Goal: Entertainment & Leisure: Consume media (video, audio)

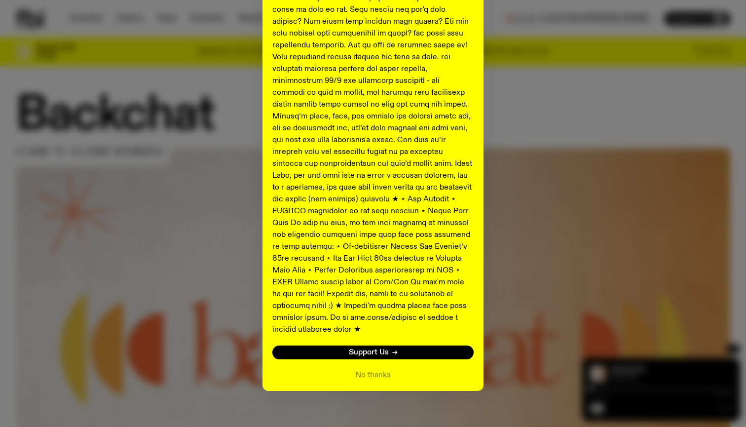
scroll to position [436, 0]
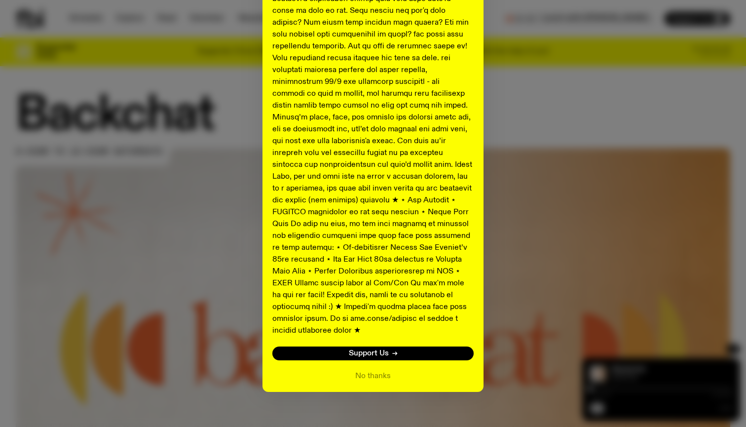
click at [591, 223] on div "Shaping the future of our city’s music, arts, and culture - with the help of yo…" at bounding box center [373, 1] width 715 height 781
click at [375, 370] on button "No thanks" at bounding box center [373, 376] width 36 height 12
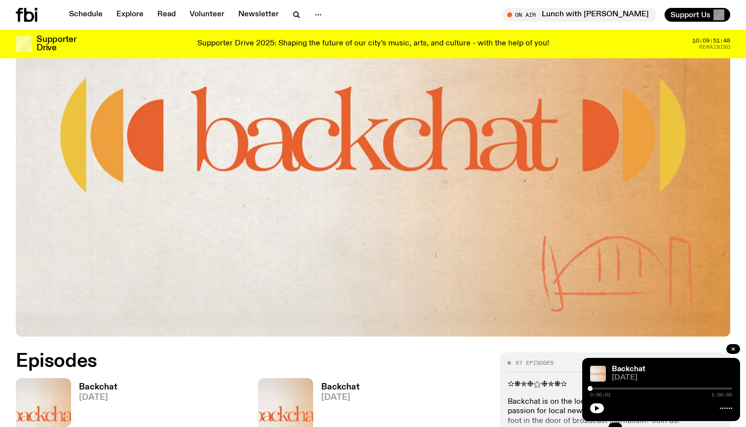
scroll to position [331, 0]
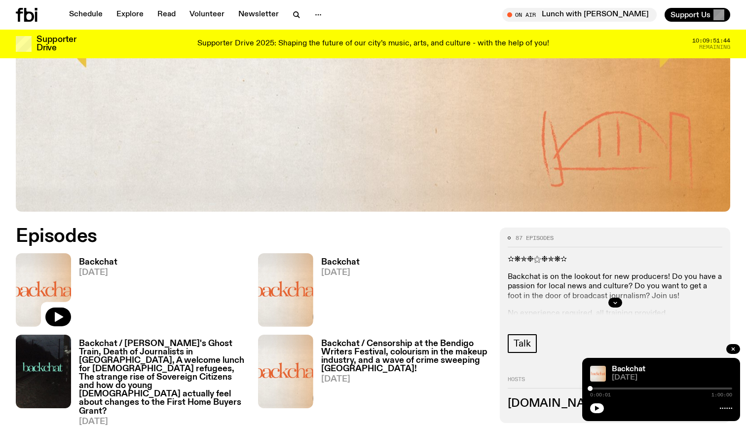
click at [597, 413] on div "Backchat [DATE] 0:00:01 1:00:00" at bounding box center [661, 389] width 158 height 63
click at [600, 414] on div "Backchat [DATE] 0:00:01 1:00:00" at bounding box center [661, 389] width 158 height 63
click at [614, 374] on span "[DATE]" at bounding box center [672, 377] width 120 height 7
click at [115, 277] on link "Backchat [DATE]" at bounding box center [94, 292] width 46 height 69
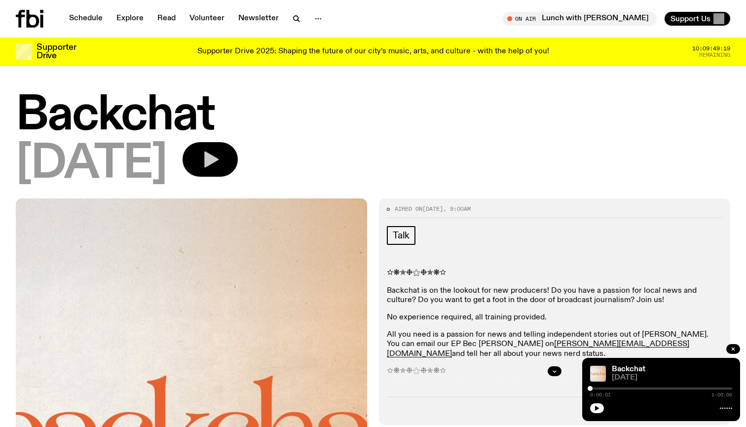
click at [236, 148] on button "button" at bounding box center [210, 159] width 55 height 35
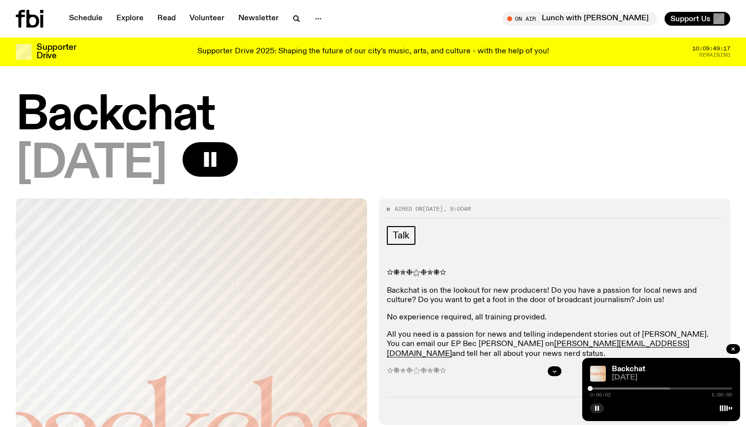
click at [605, 389] on div "0:00:02 1:00:00" at bounding box center [661, 391] width 142 height 12
click at [602, 389] on div at bounding box center [599, 388] width 142 height 2
click at [610, 388] on div at bounding box center [599, 388] width 142 height 2
click at [617, 388] on div at bounding box center [599, 388] width 142 height 2
click at [621, 388] on div at bounding box center [600, 388] width 142 height 2
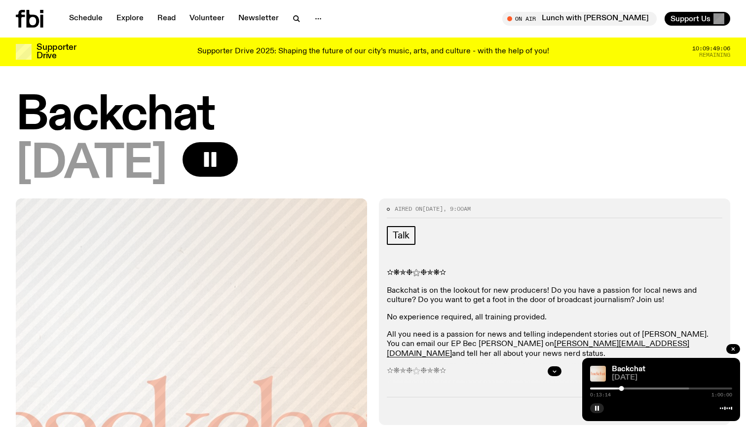
click at [625, 388] on div at bounding box center [618, 388] width 142 height 2
click at [629, 390] on div "0:14:49 1:00:00" at bounding box center [661, 391] width 142 height 12
click at [630, 388] on div at bounding box center [630, 388] width 142 height 2
click at [633, 388] on div at bounding box center [634, 388] width 142 height 2
click at [633, 388] on div at bounding box center [633, 388] width 5 height 5
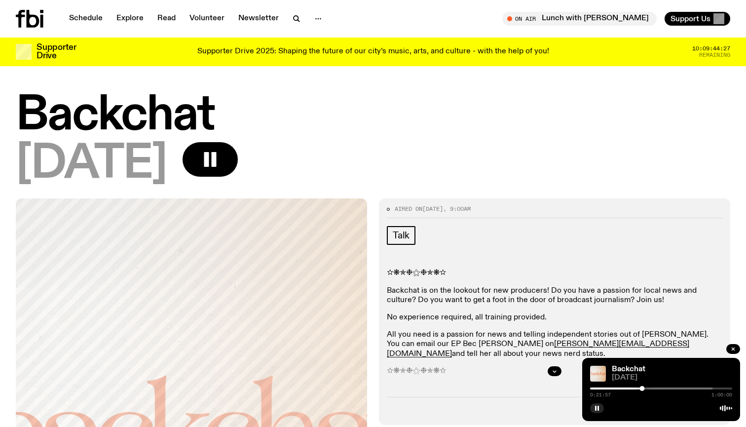
click at [640, 390] on div "0:21:57 1:00:00" at bounding box center [661, 391] width 142 height 12
click at [636, 390] on div "0:21:57 1:00:00" at bounding box center [661, 391] width 142 height 12
click at [638, 389] on div at bounding box center [571, 388] width 142 height 2
click at [635, 366] on link "Backchat" at bounding box center [629, 369] width 34 height 8
click at [636, 389] on div at bounding box center [638, 388] width 5 height 5
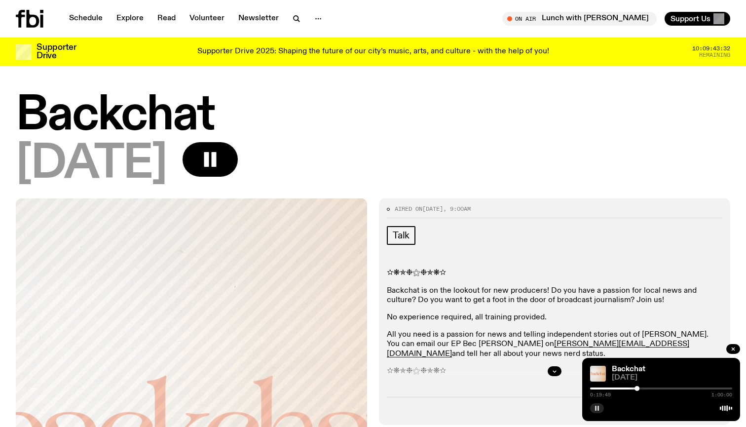
click at [601, 407] on button "button" at bounding box center [597, 408] width 14 height 10
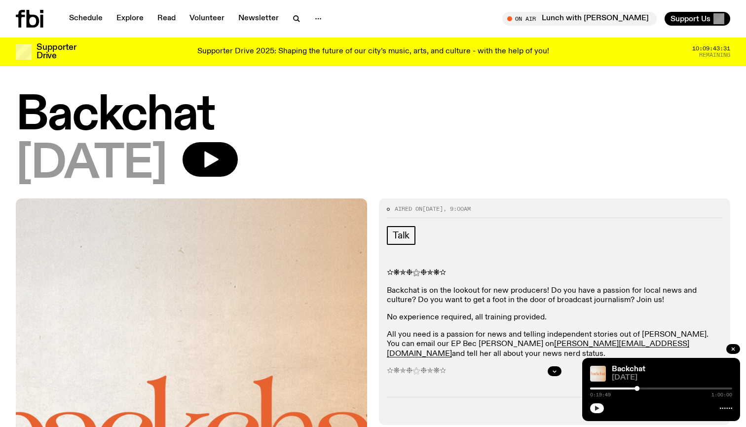
click at [601, 407] on button "button" at bounding box center [597, 408] width 14 height 10
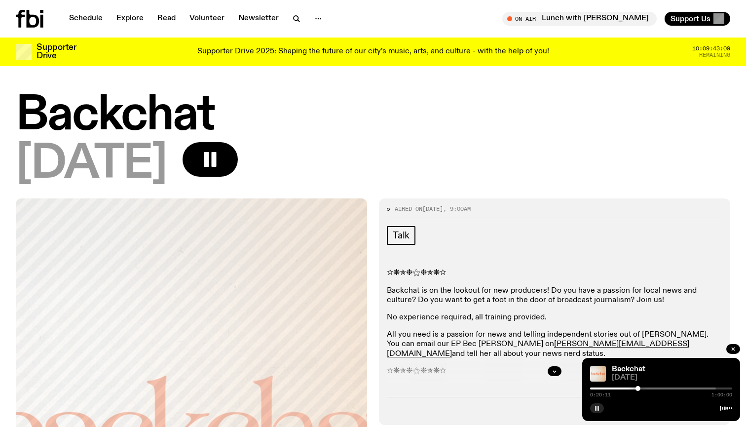
click at [602, 407] on button "button" at bounding box center [597, 408] width 14 height 10
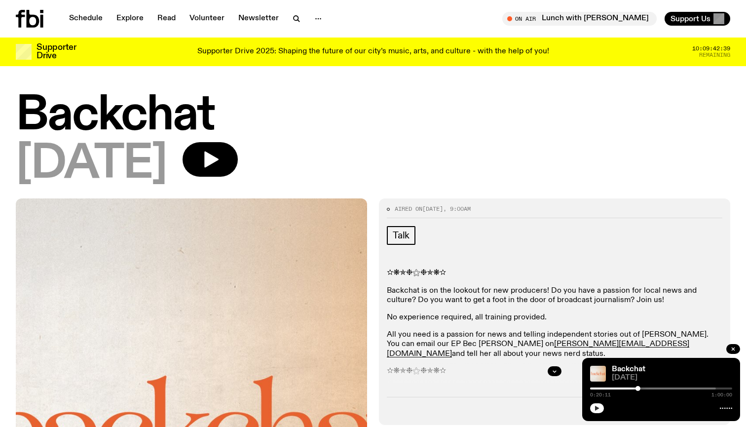
click at [596, 411] on icon "button" at bounding box center [597, 408] width 6 height 6
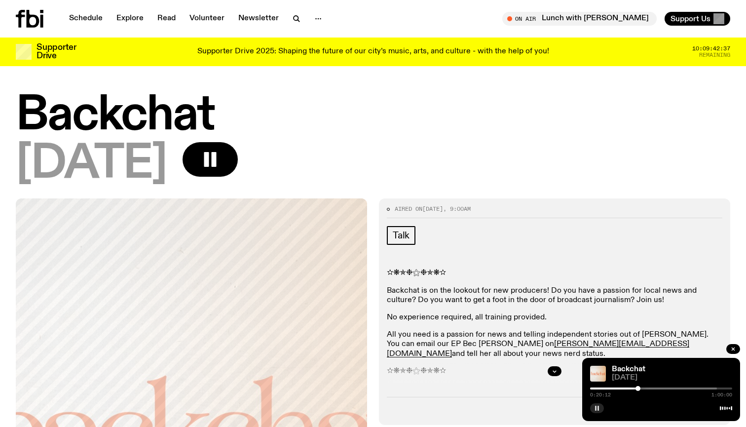
click at [596, 409] on rect "button" at bounding box center [595, 408] width 1 height 5
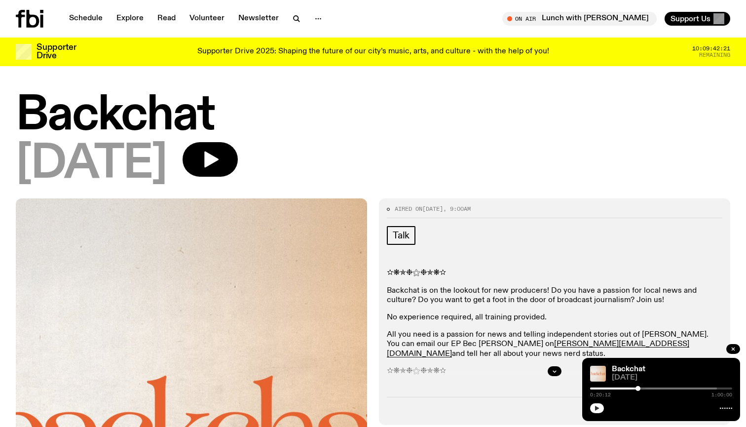
click at [596, 410] on icon "button" at bounding box center [597, 408] width 4 height 5
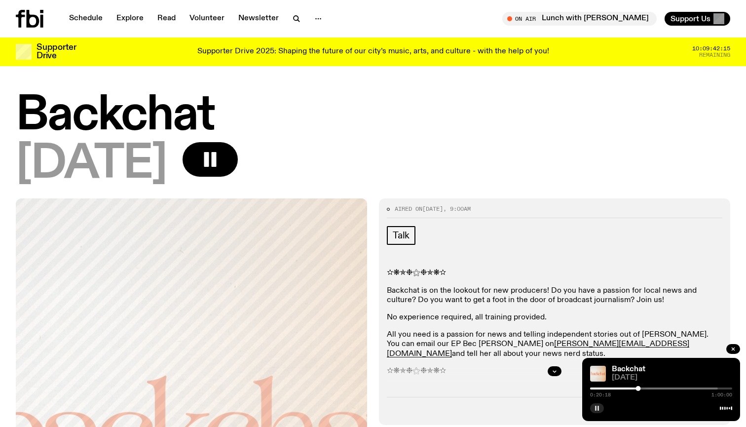
click at [597, 406] on rect "button" at bounding box center [595, 408] width 1 height 5
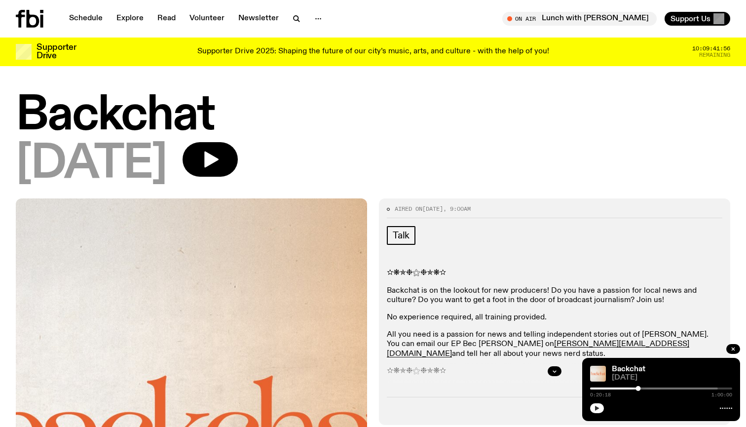
click at [595, 408] on icon "button" at bounding box center [597, 408] width 6 height 6
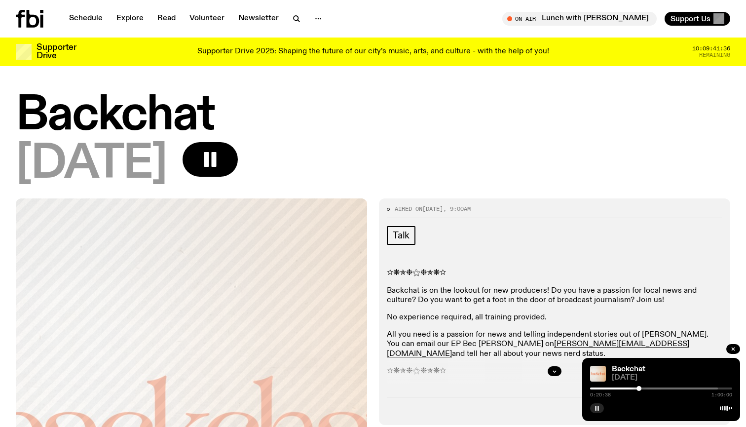
click at [595, 408] on icon "button" at bounding box center [597, 408] width 6 height 6
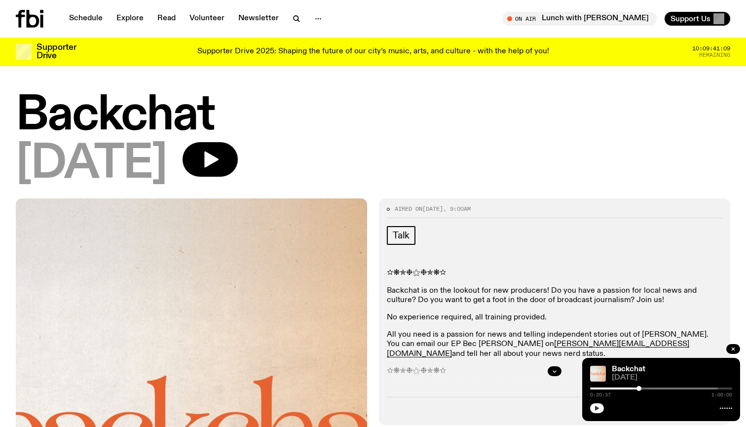
click at [639, 389] on div at bounding box center [639, 388] width 5 height 5
click at [638, 389] on div at bounding box center [637, 388] width 5 height 5
click at [600, 407] on button "button" at bounding box center [597, 408] width 14 height 10
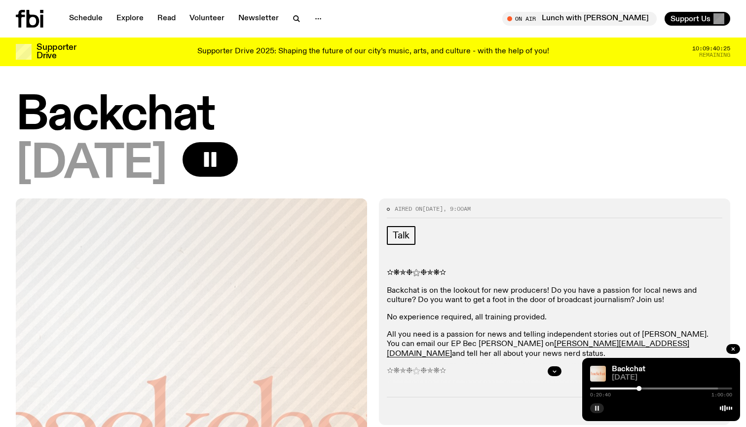
click at [600, 407] on button "button" at bounding box center [597, 408] width 14 height 10
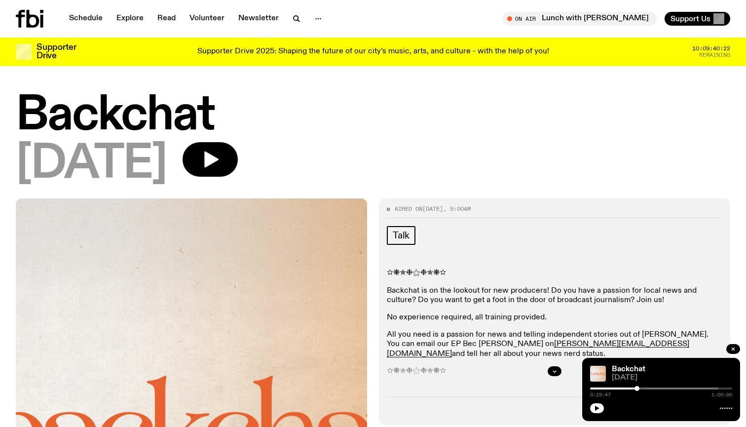
click at [637, 389] on div at bounding box center [637, 388] width 5 height 5
click at [639, 389] on div at bounding box center [638, 388] width 5 height 5
click at [596, 409] on icon "button" at bounding box center [597, 408] width 4 height 5
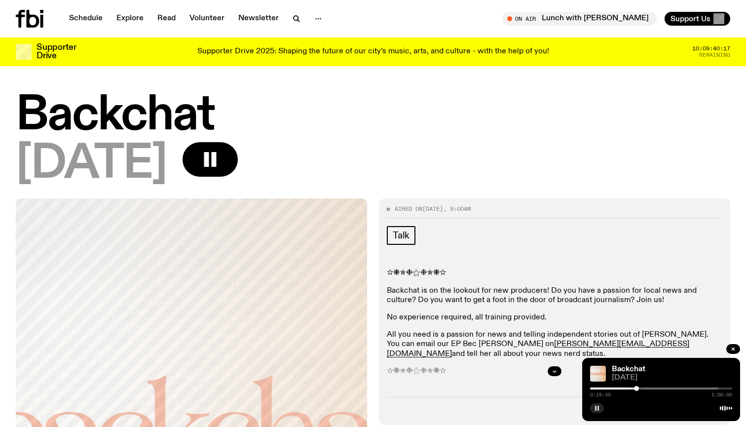
click at [637, 389] on div at bounding box center [636, 388] width 5 height 5
click at [638, 389] on div at bounding box center [637, 388] width 5 height 5
click at [595, 409] on icon "button" at bounding box center [597, 408] width 6 height 6
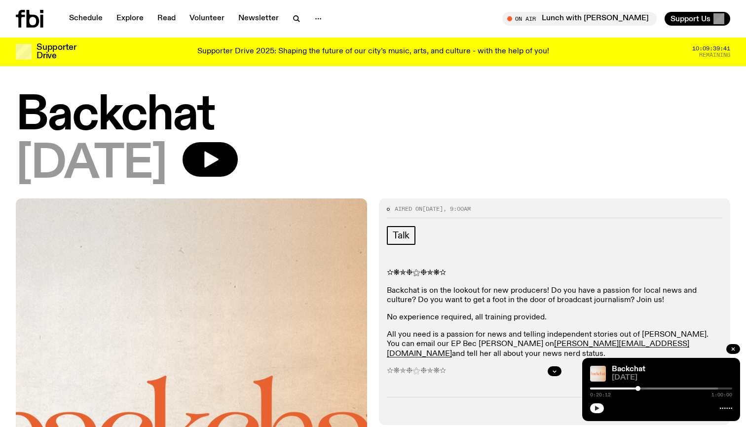
click at [600, 407] on button "button" at bounding box center [597, 408] width 14 height 10
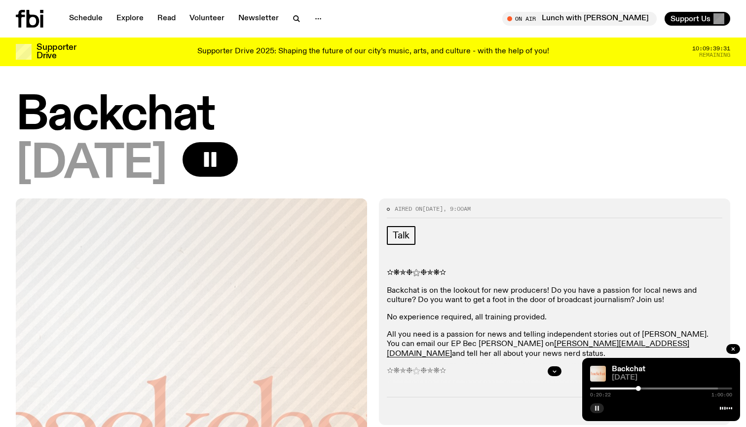
click at [600, 407] on button "button" at bounding box center [597, 408] width 14 height 10
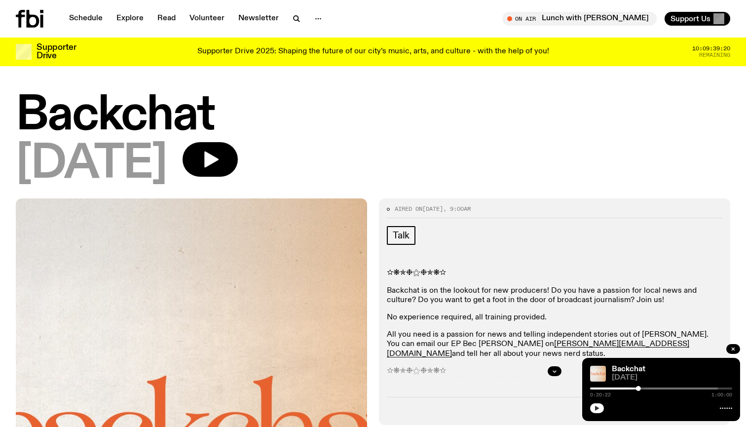
click at [597, 409] on icon "button" at bounding box center [597, 408] width 4 height 5
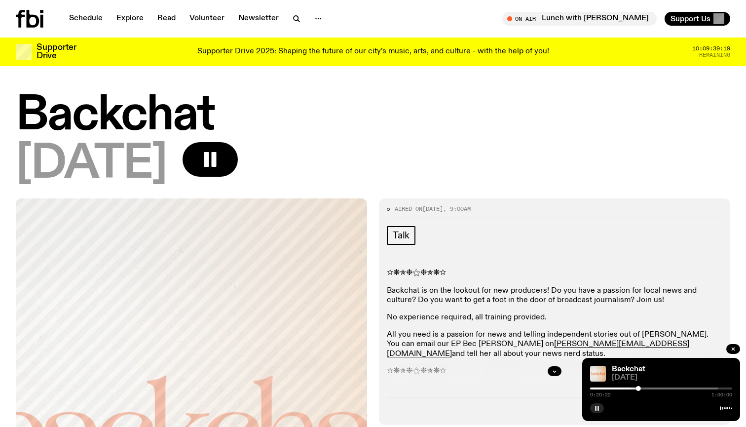
click at [597, 409] on rect "button" at bounding box center [595, 408] width 1 height 5
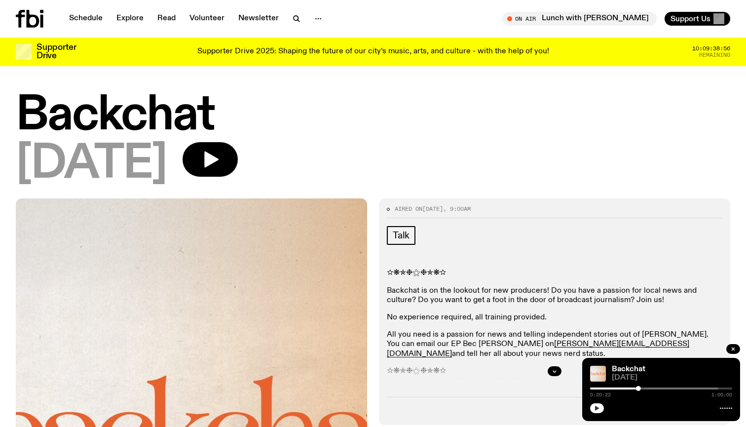
click at [594, 409] on button "button" at bounding box center [597, 408] width 14 height 10
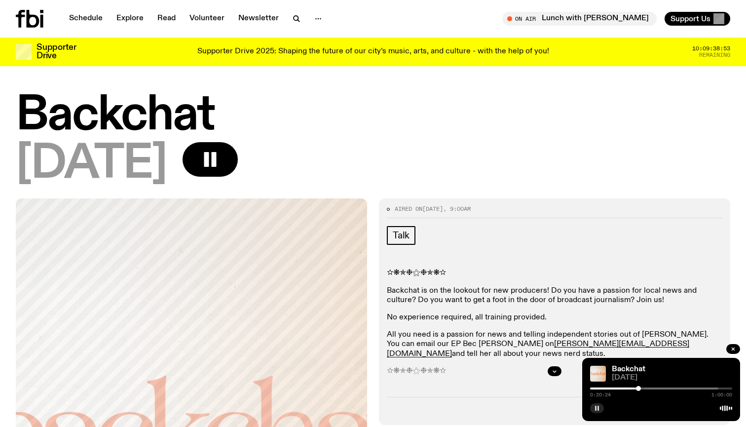
click at [638, 388] on div at bounding box center [638, 388] width 5 height 5
click at [599, 406] on icon "button" at bounding box center [597, 408] width 6 height 6
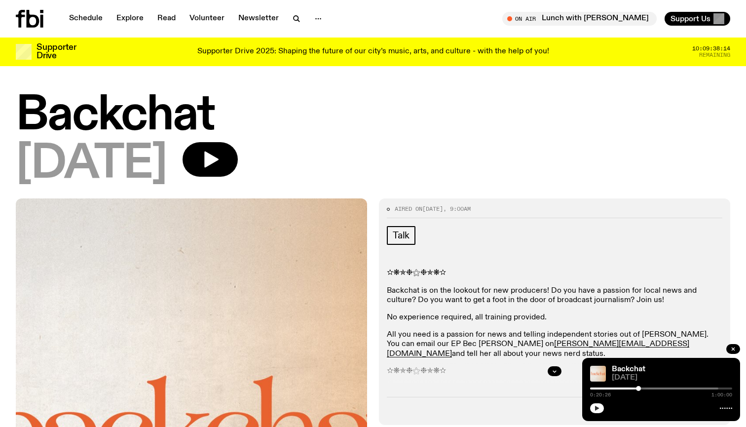
click at [596, 407] on icon "button" at bounding box center [597, 408] width 4 height 5
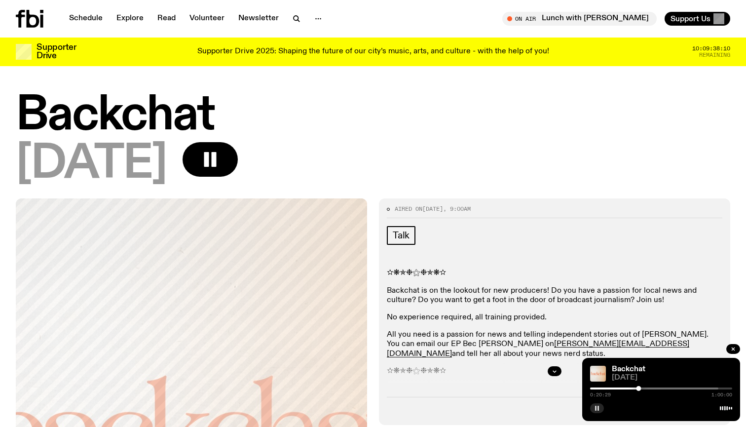
click at [596, 407] on rect "button" at bounding box center [595, 408] width 1 height 5
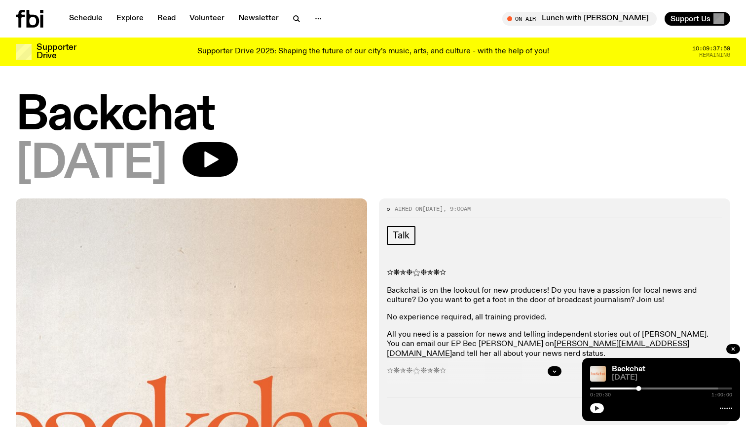
click at [600, 407] on icon "button" at bounding box center [597, 408] width 6 height 6
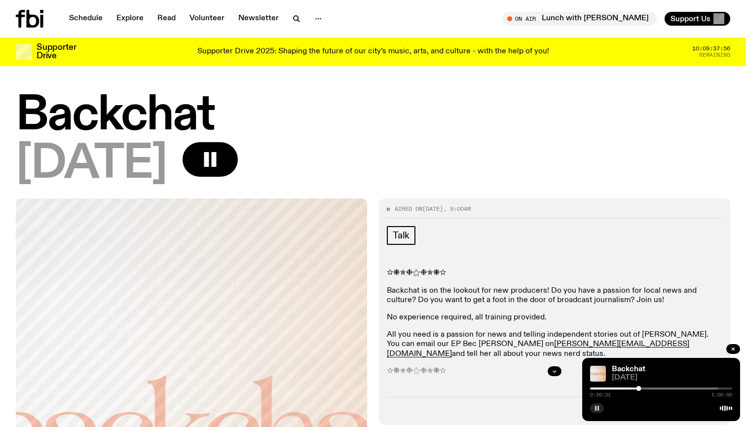
click at [600, 407] on icon "button" at bounding box center [597, 408] width 6 height 6
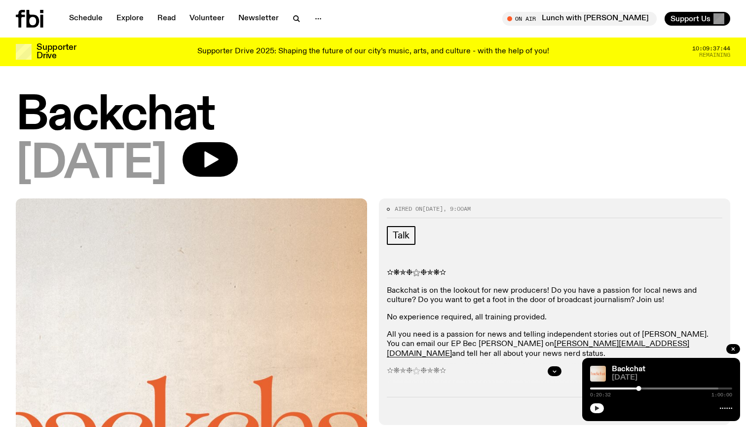
click at [598, 409] on icon "button" at bounding box center [597, 408] width 4 height 5
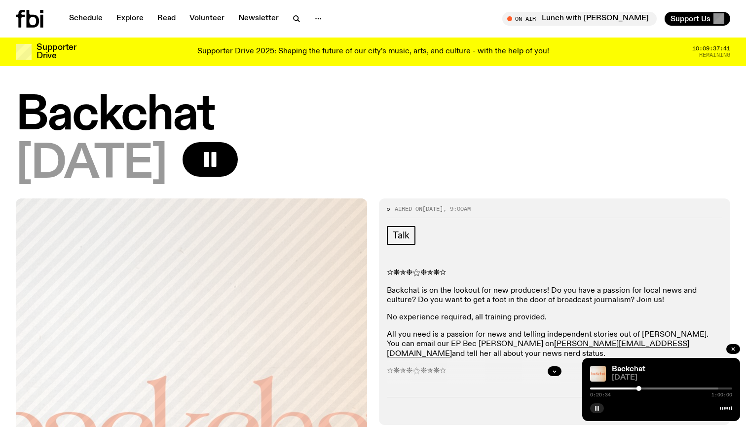
click at [597, 409] on icon "button" at bounding box center [597, 408] width 6 height 6
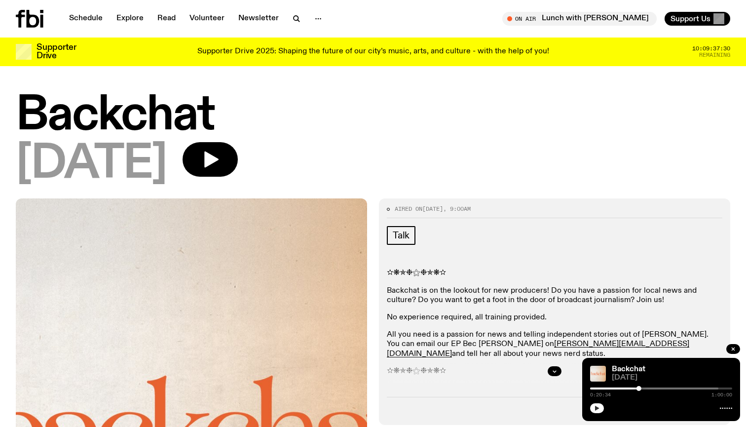
click at [597, 408] on icon "button" at bounding box center [597, 408] width 4 height 5
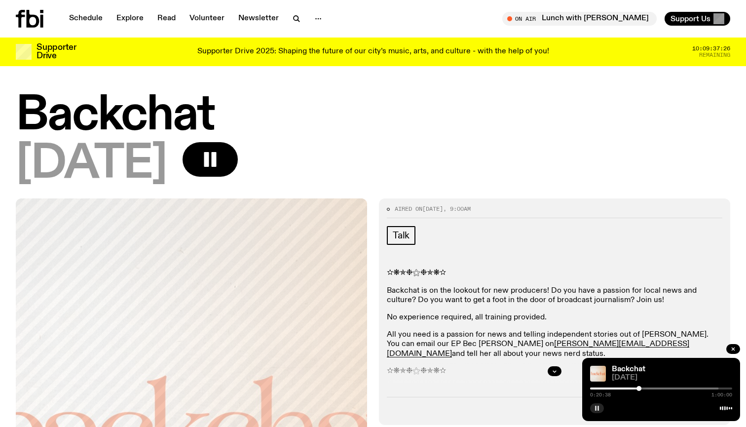
click at [597, 408] on rect "button" at bounding box center [595, 408] width 1 height 5
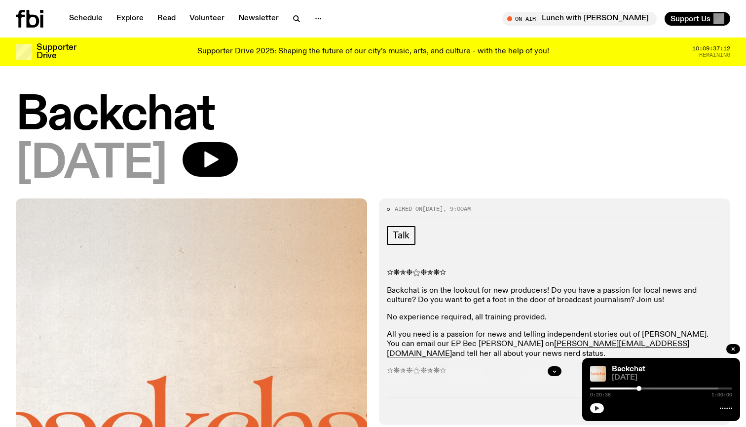
click at [593, 406] on button "button" at bounding box center [597, 408] width 14 height 10
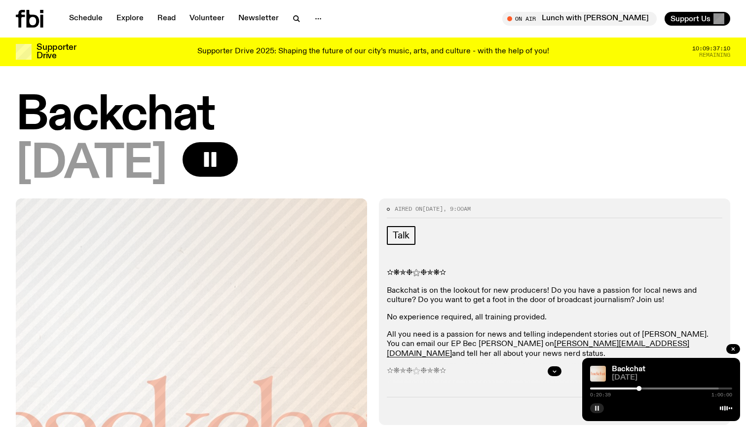
click at [593, 406] on button "button" at bounding box center [597, 408] width 14 height 10
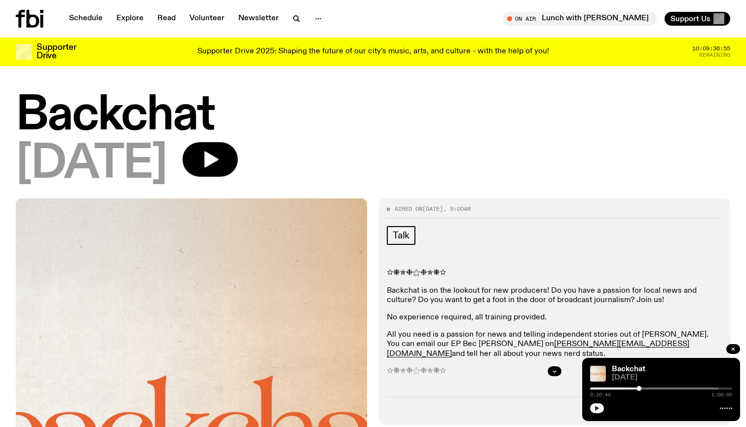
click at [595, 408] on icon "button" at bounding box center [597, 408] width 6 height 6
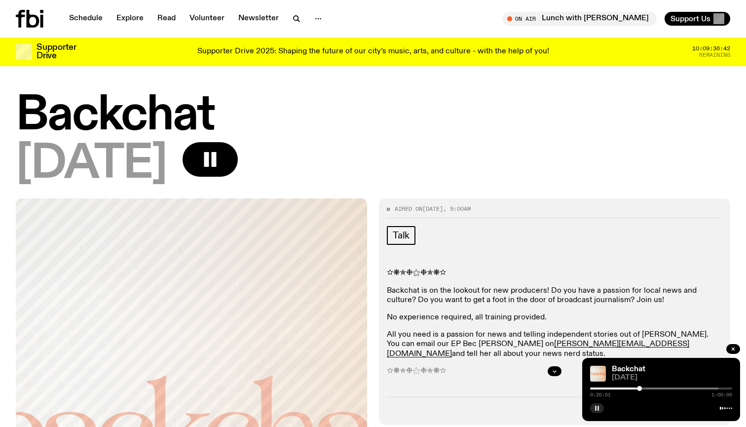
click at [595, 408] on icon "button" at bounding box center [597, 408] width 6 height 6
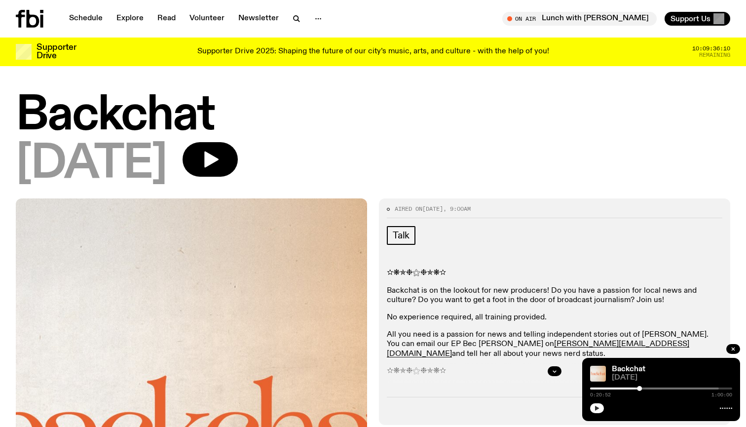
click at [598, 410] on icon "button" at bounding box center [597, 408] width 6 height 6
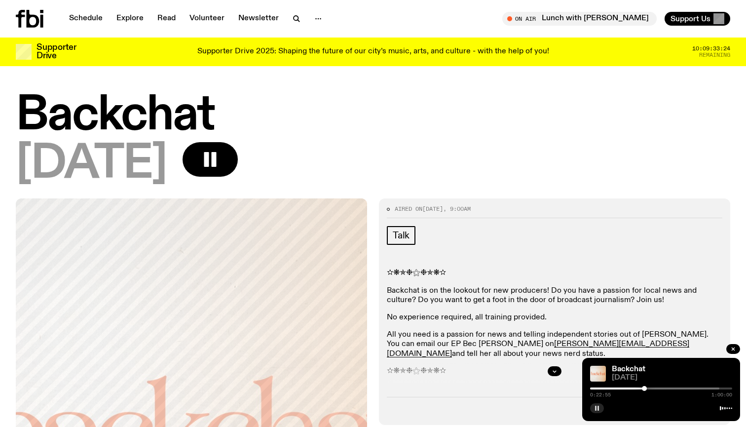
click at [645, 389] on div at bounding box center [644, 388] width 5 height 5
click at [600, 407] on icon "button" at bounding box center [597, 408] width 6 height 6
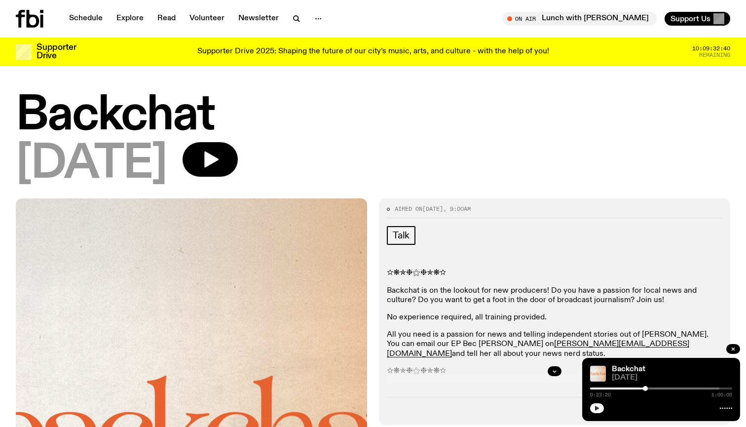
click at [592, 405] on button "button" at bounding box center [597, 408] width 14 height 10
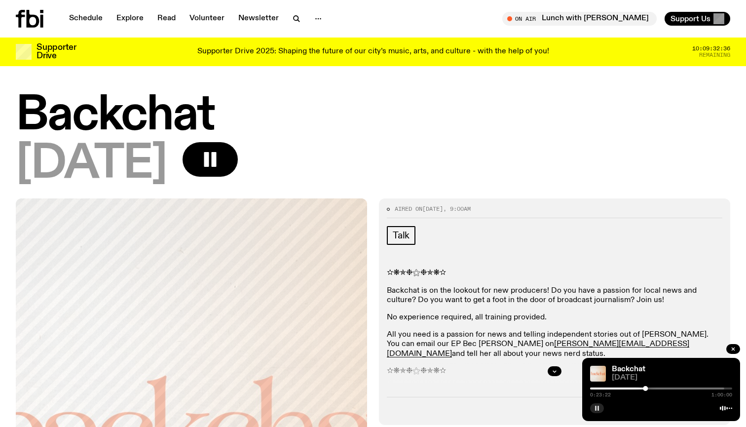
click at [592, 405] on button "button" at bounding box center [597, 408] width 14 height 10
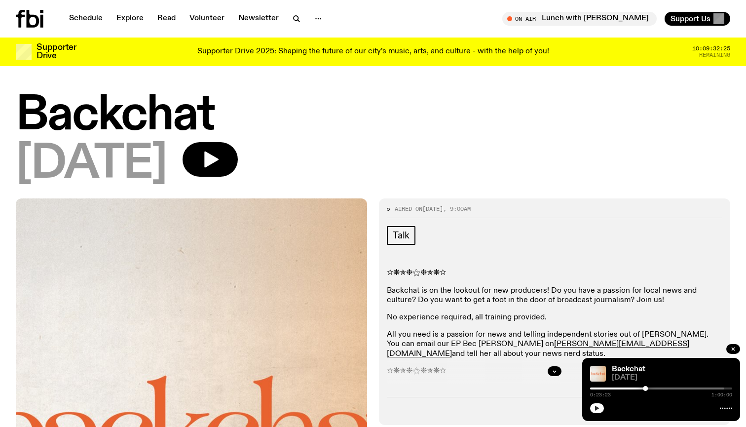
click at [592, 405] on button "button" at bounding box center [597, 408] width 14 height 10
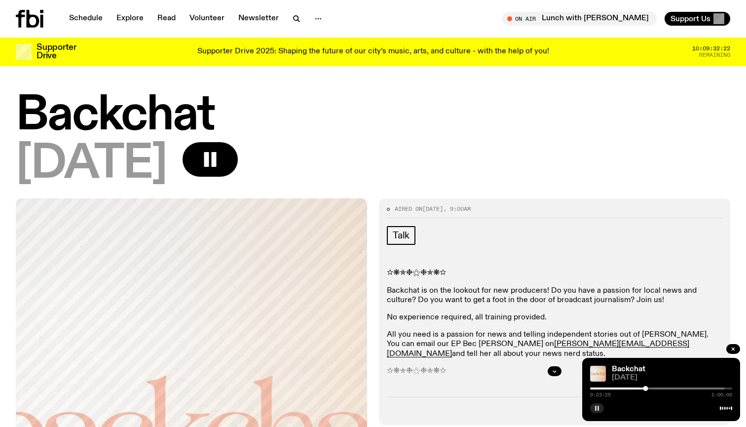
click at [592, 405] on button "button" at bounding box center [597, 408] width 14 height 10
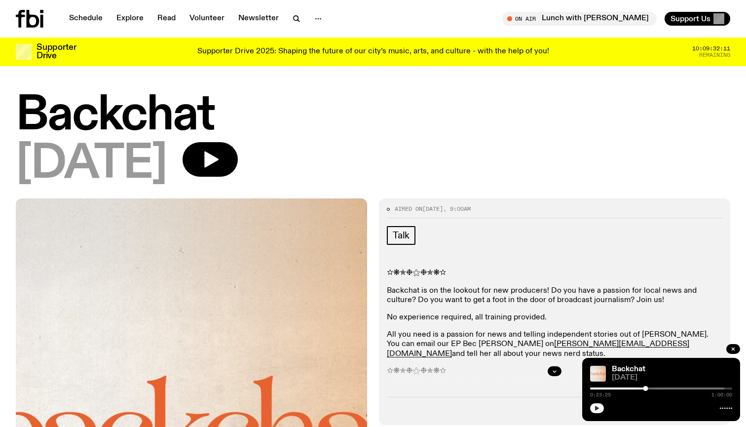
click at [596, 407] on icon "button" at bounding box center [597, 408] width 4 height 5
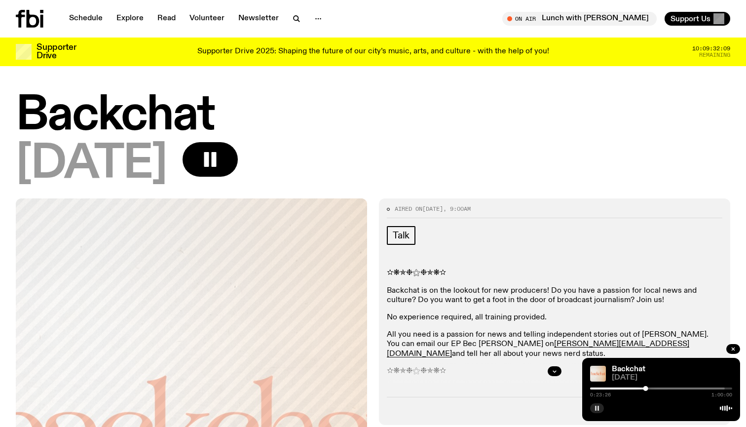
click at [596, 407] on rect "button" at bounding box center [595, 408] width 1 height 5
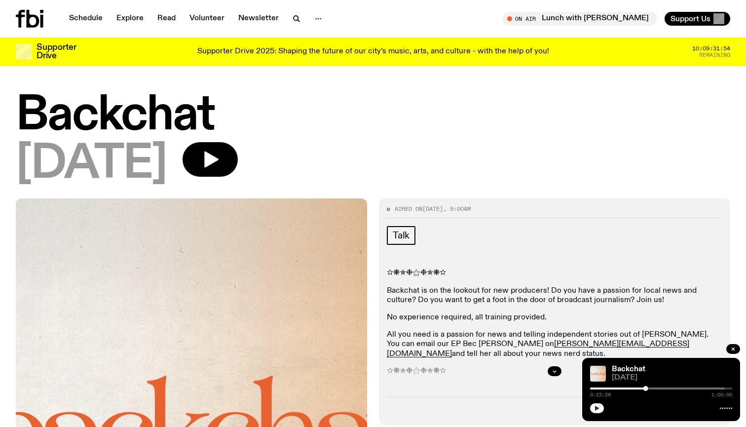
click at [596, 408] on icon "button" at bounding box center [597, 408] width 4 height 5
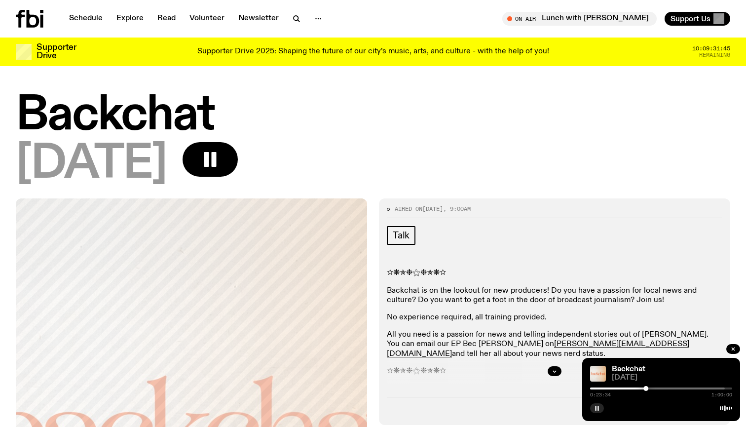
click at [595, 408] on icon "button" at bounding box center [597, 408] width 6 height 6
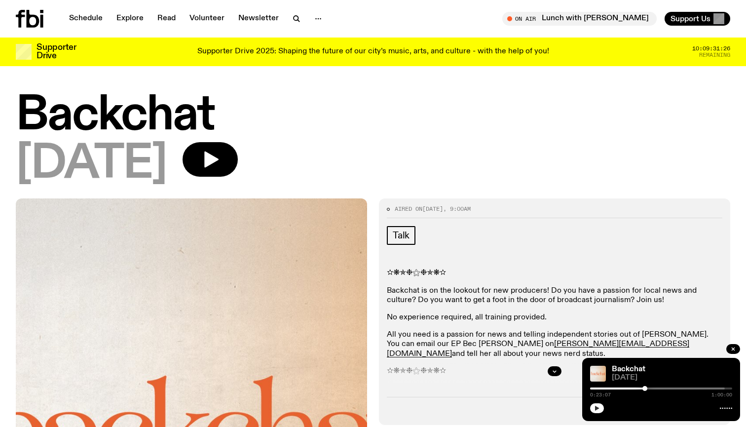
click at [645, 388] on div at bounding box center [645, 388] width 5 height 5
click at [603, 409] on button "button" at bounding box center [597, 408] width 14 height 10
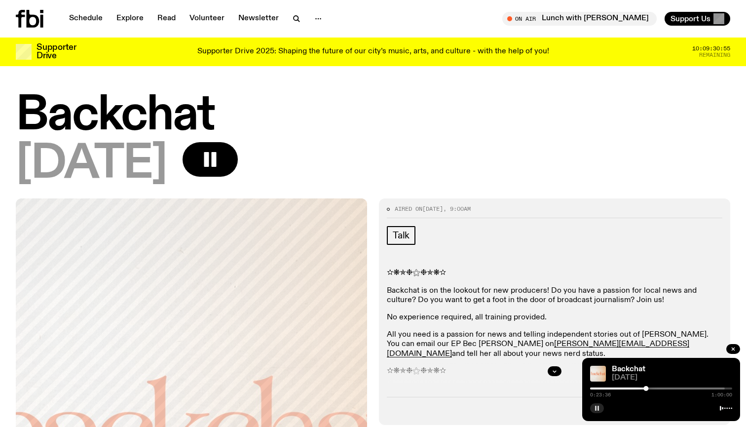
click at [596, 407] on rect "button" at bounding box center [595, 408] width 1 height 5
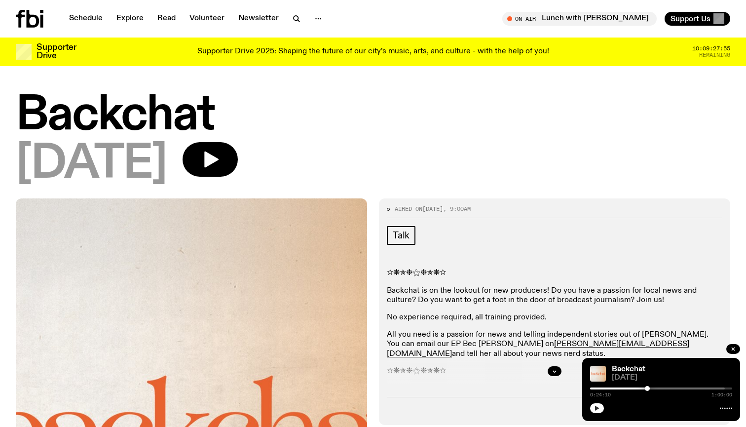
click at [648, 388] on div at bounding box center [647, 388] width 5 height 5
click at [601, 407] on button "button" at bounding box center [597, 408] width 14 height 10
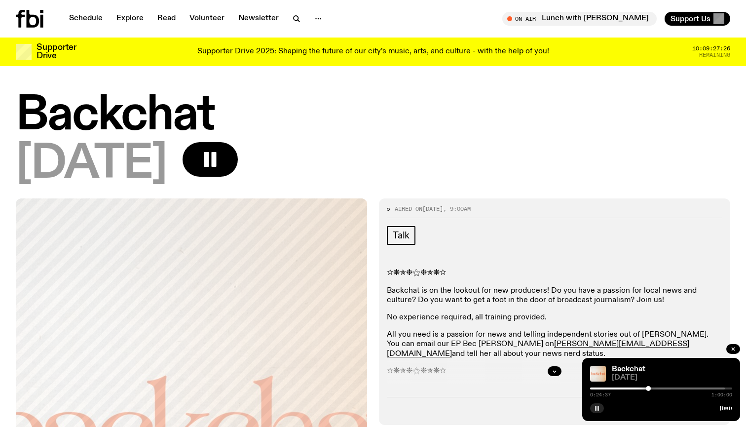
click at [601, 406] on button "button" at bounding box center [597, 408] width 14 height 10
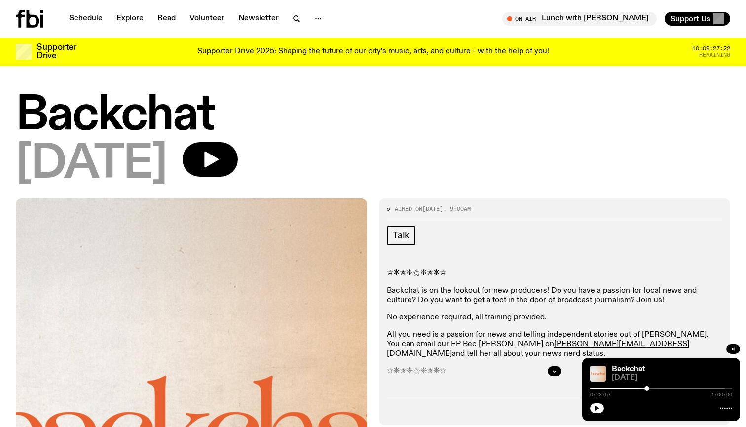
click at [647, 389] on div at bounding box center [647, 388] width 5 height 5
click at [646, 389] on div at bounding box center [645, 388] width 5 height 5
click at [591, 408] on button "button" at bounding box center [597, 408] width 14 height 10
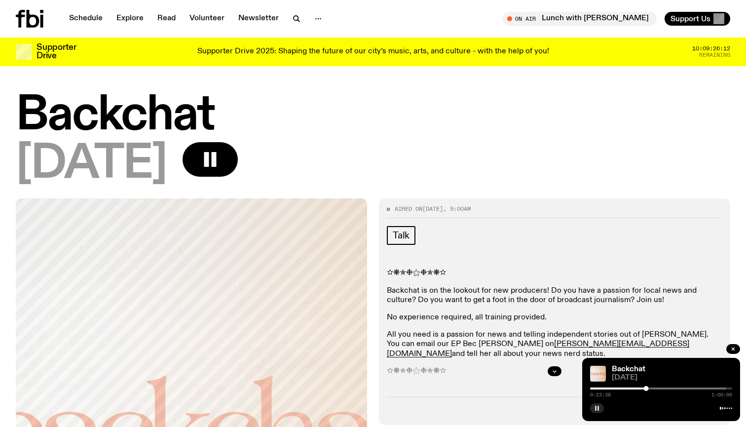
click at [595, 409] on icon "button" at bounding box center [597, 408] width 6 height 6
